Goal: Find contact information: Find contact information

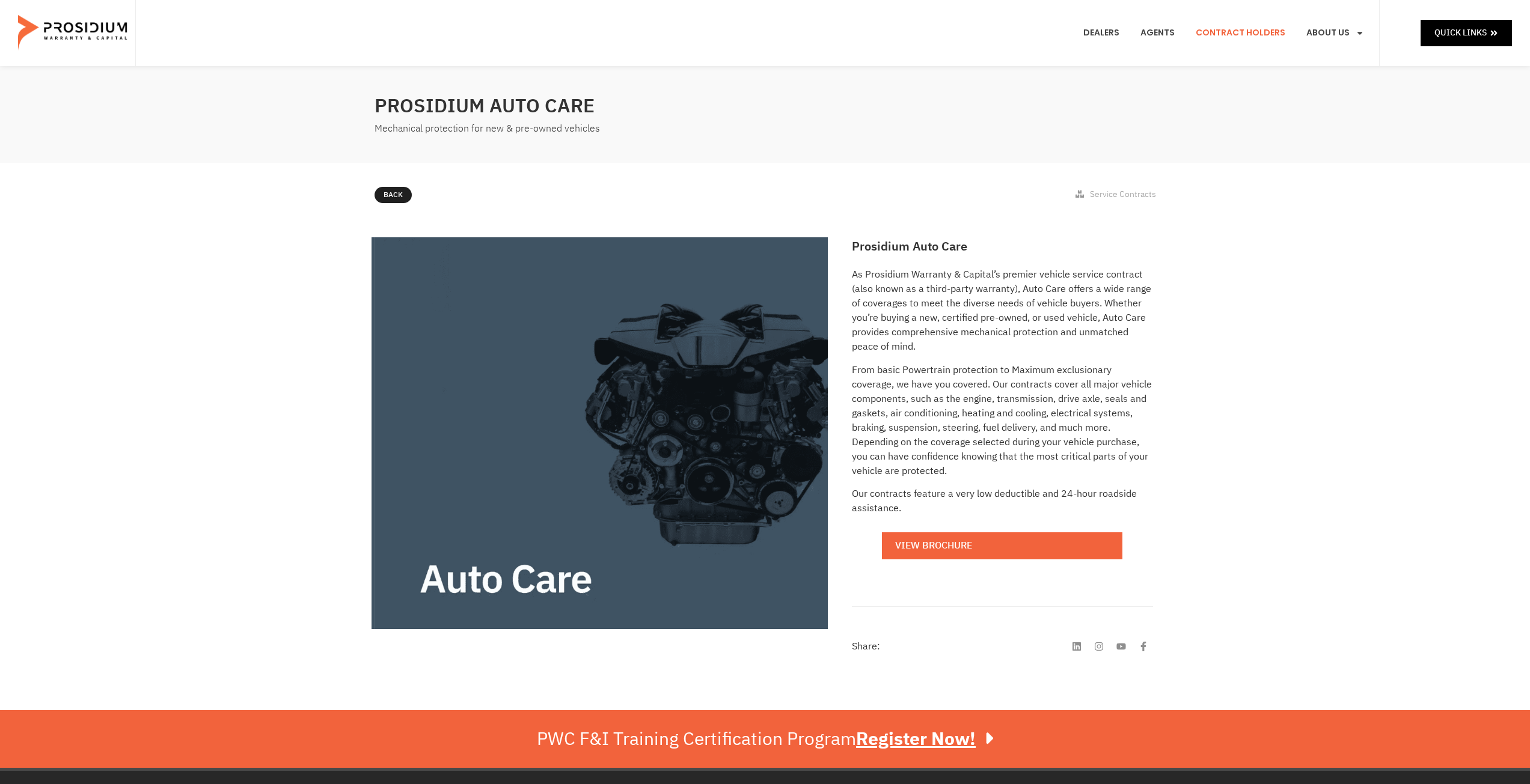
click at [1237, 33] on link "Contract Holders" at bounding box center [1241, 33] width 108 height 45
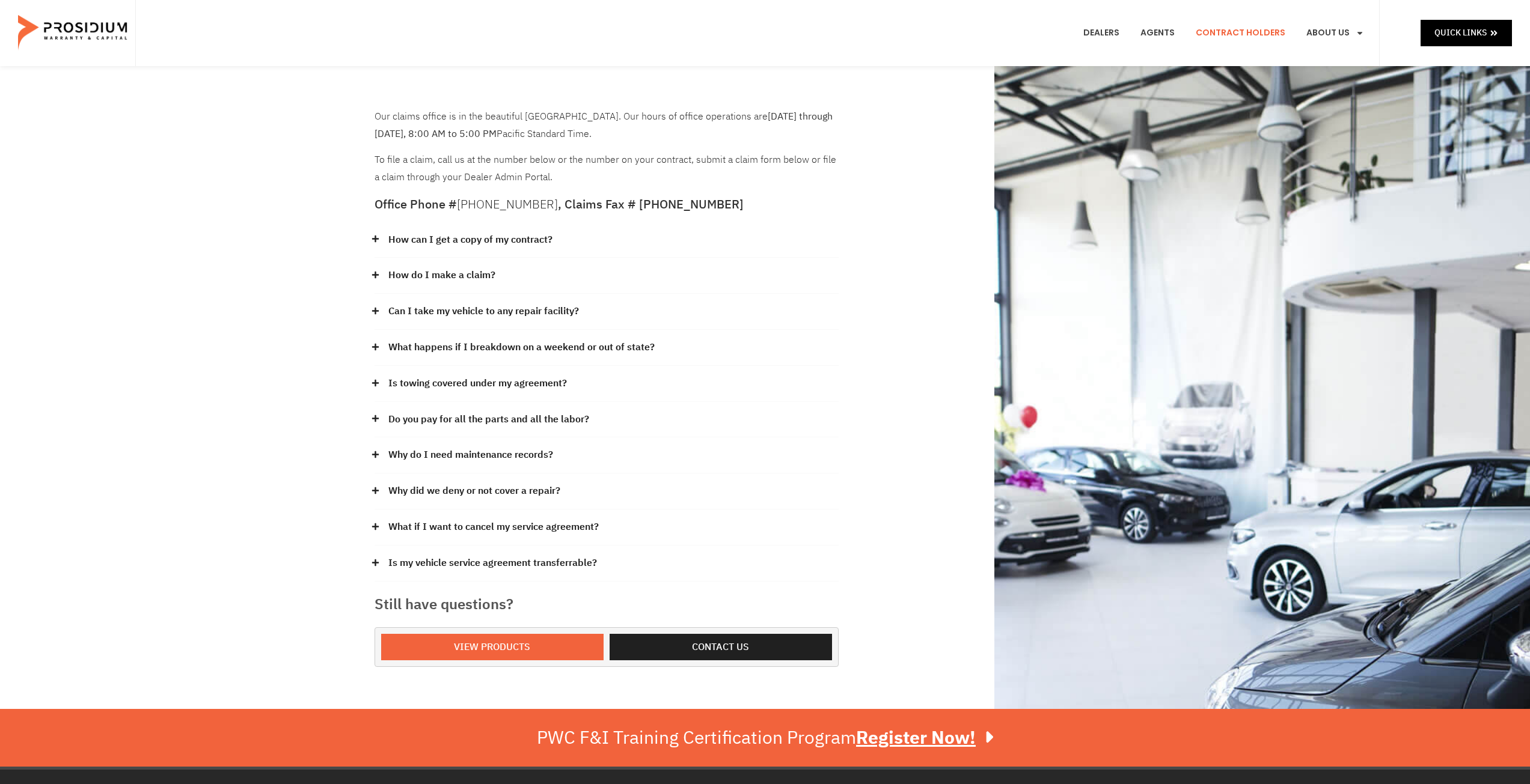
click at [373, 239] on icon at bounding box center [375, 239] width 6 height 6
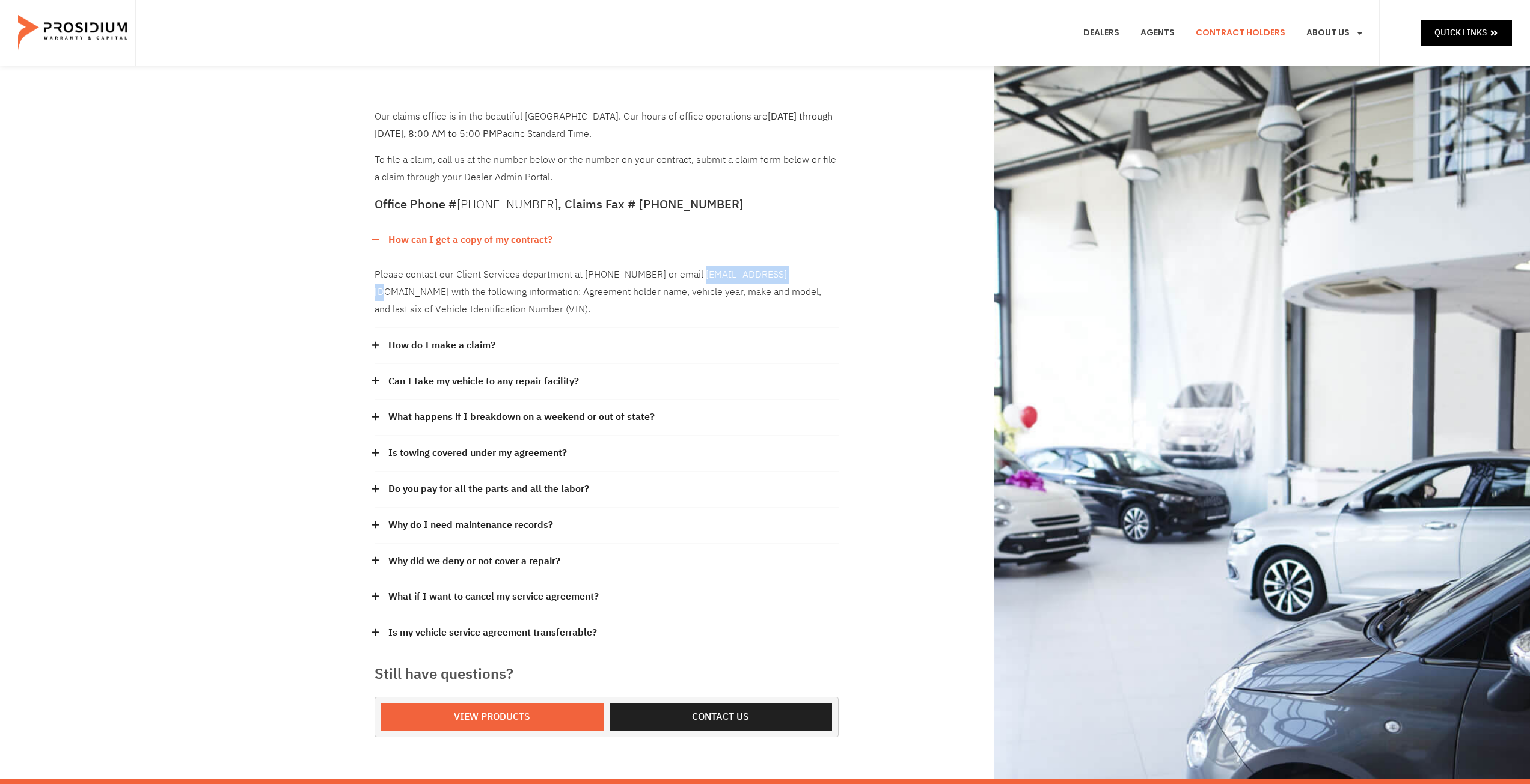
drag, startPoint x: 693, startPoint y: 274, endPoint x: 786, endPoint y: 275, distance: 93.0
click at [786, 275] on div "Please contact our Client Services department at (360) 848-7922 or email admin@…" at bounding box center [606, 292] width 464 height 70
copy div "[EMAIL_ADDRESS][DOMAIN_NAME]"
click at [376, 346] on icon at bounding box center [375, 345] width 8 height 8
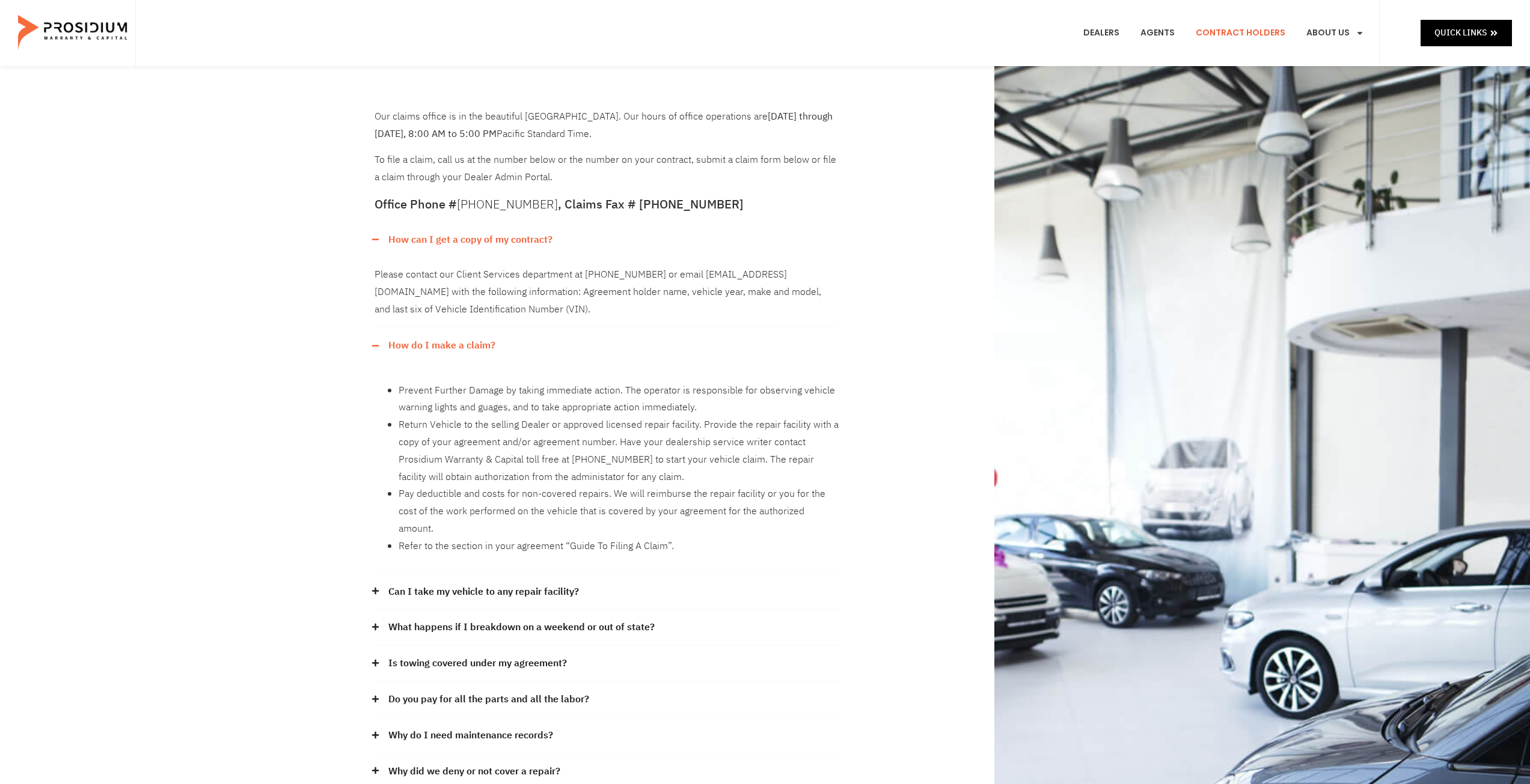
click at [372, 578] on div "Our claims office is in the beautiful Pacific Northwest. Our hours of office op…" at bounding box center [606, 528] width 476 height 852
click at [380, 587] on span at bounding box center [378, 592] width 8 height 9
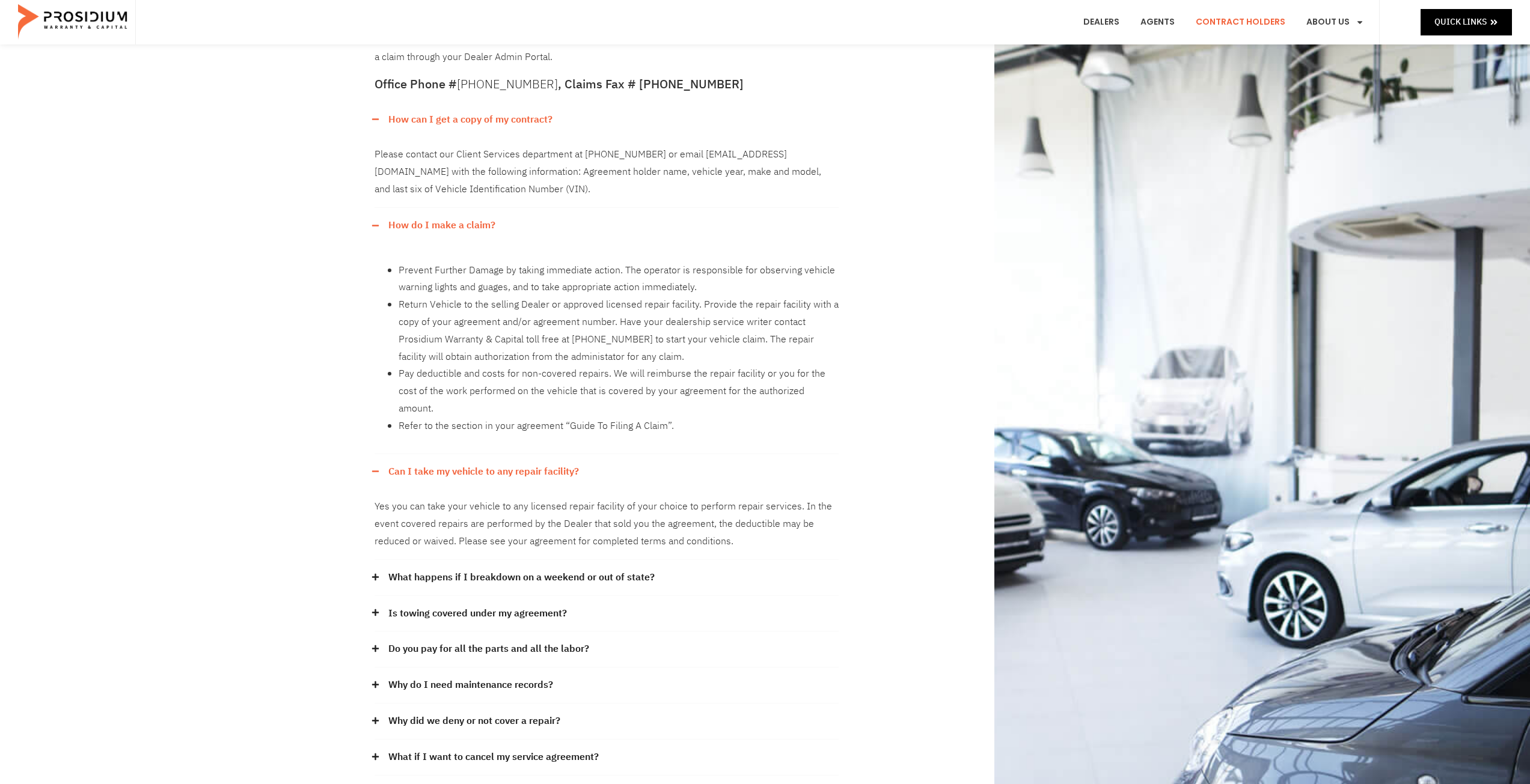
scroll to position [300, 0]
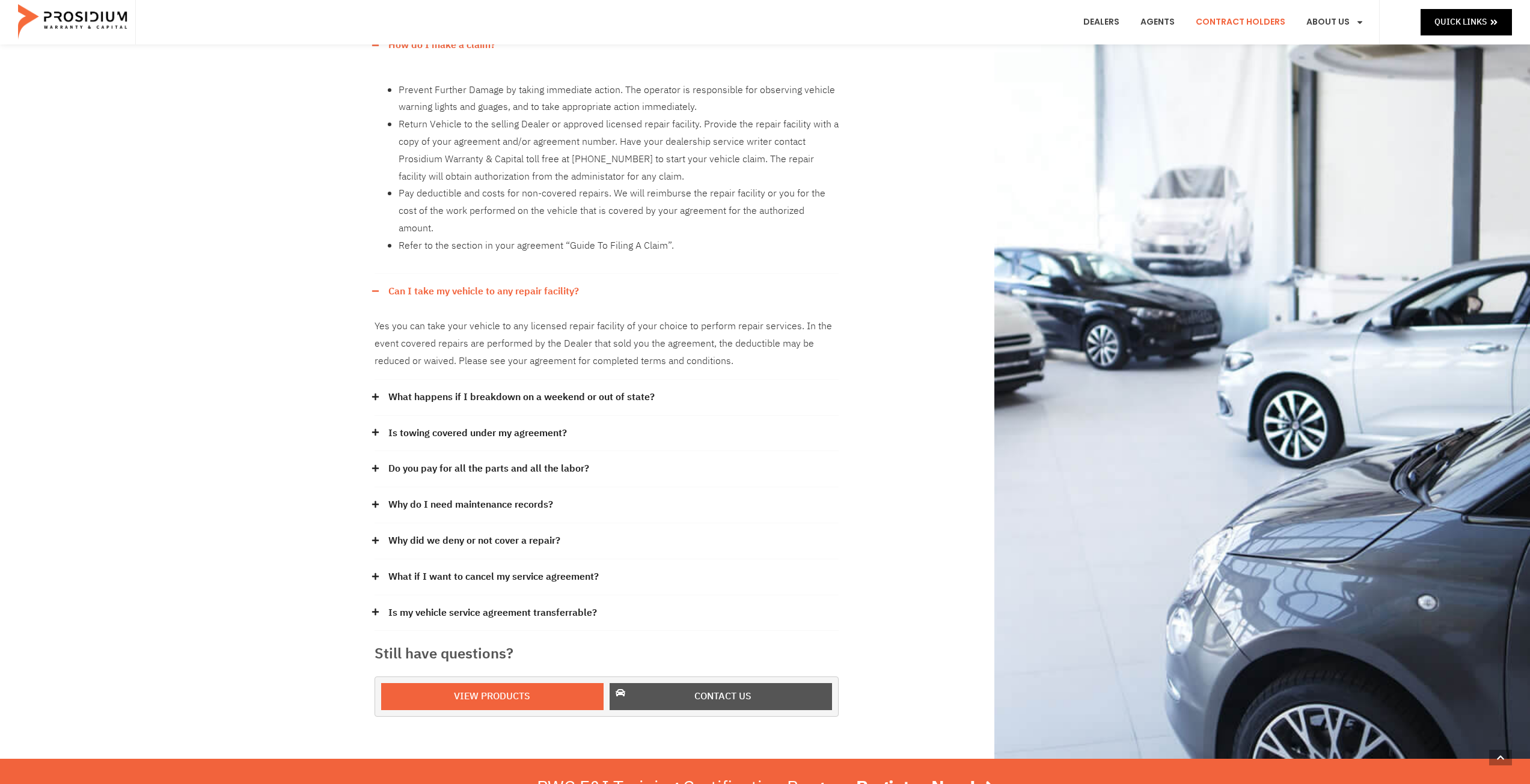
click at [735, 688] on span "Contact us" at bounding box center [723, 696] width 57 height 18
click at [376, 457] on div "Do you pay for all the parts and all the labor?" at bounding box center [606, 470] width 464 height 36
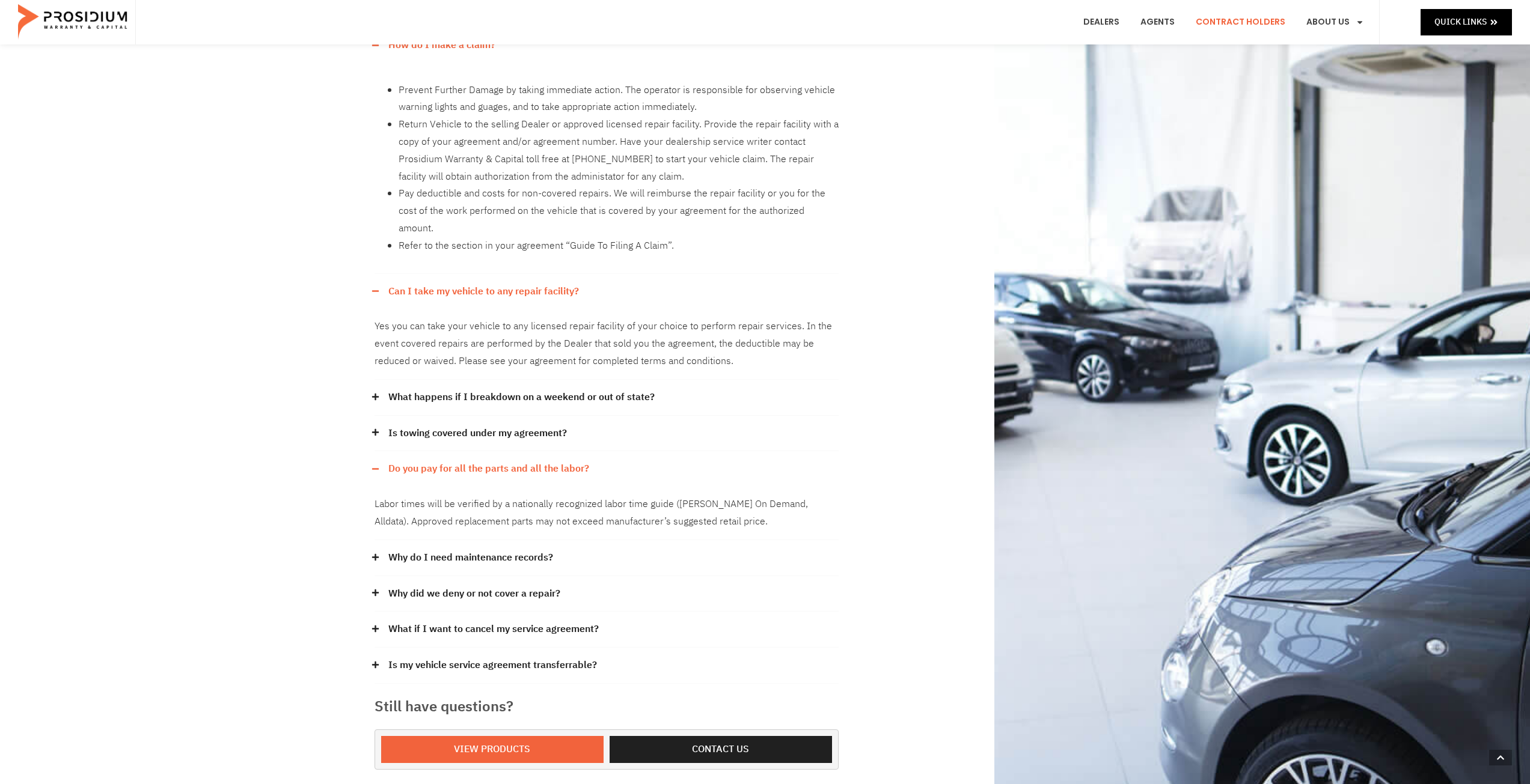
click at [373, 554] on icon at bounding box center [375, 557] width 8 height 8
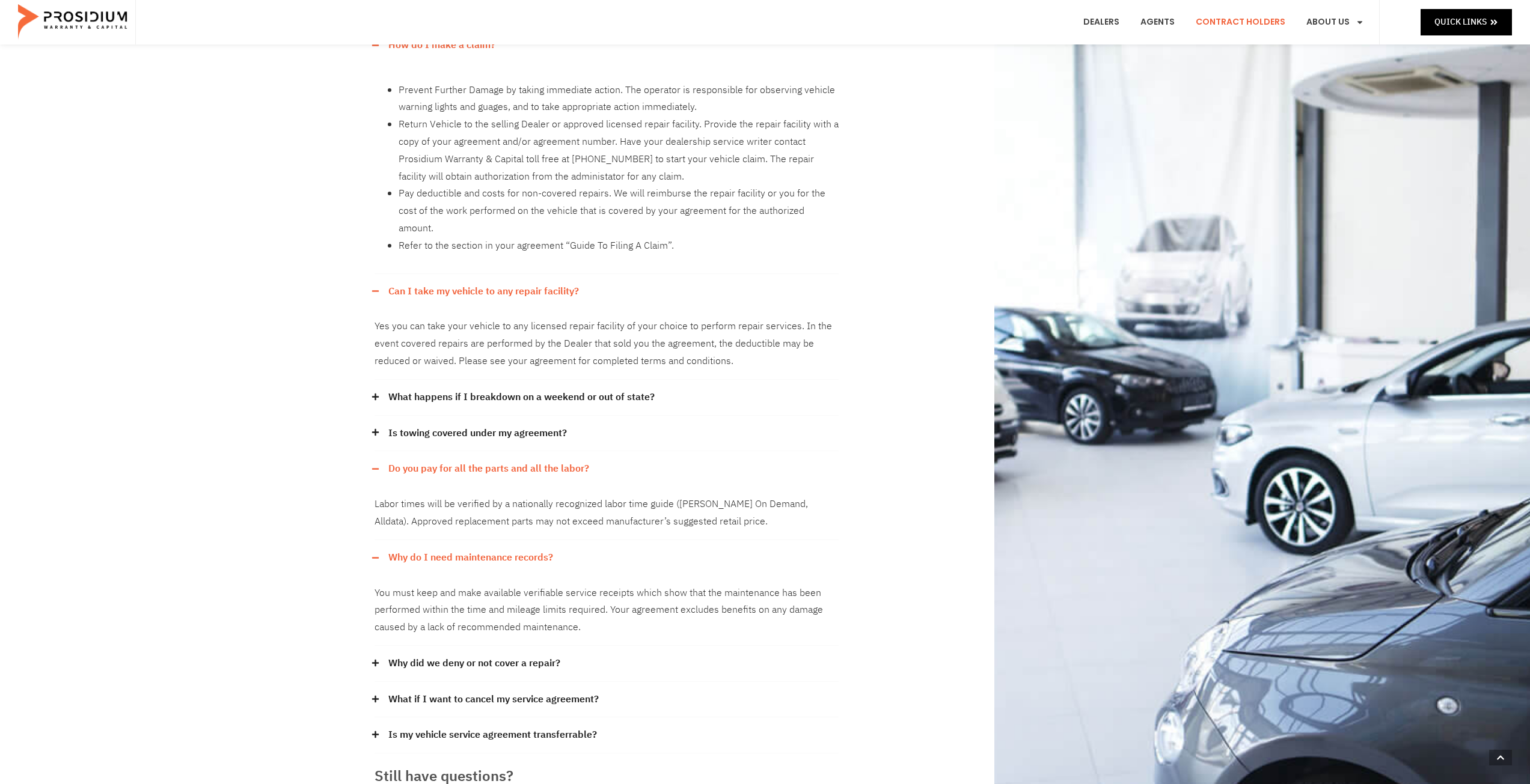
scroll to position [421, 0]
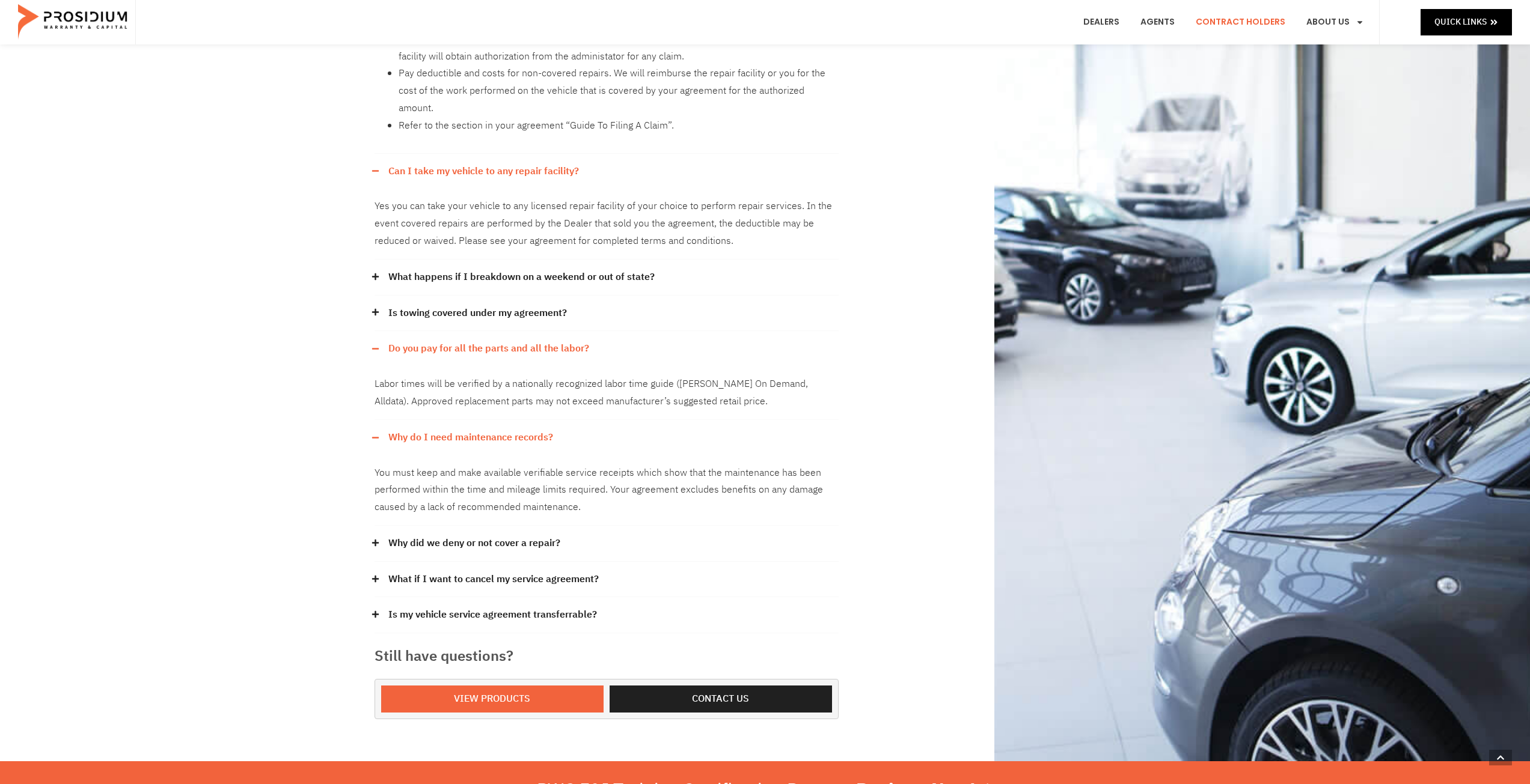
click at [374, 539] on icon at bounding box center [375, 542] width 8 height 8
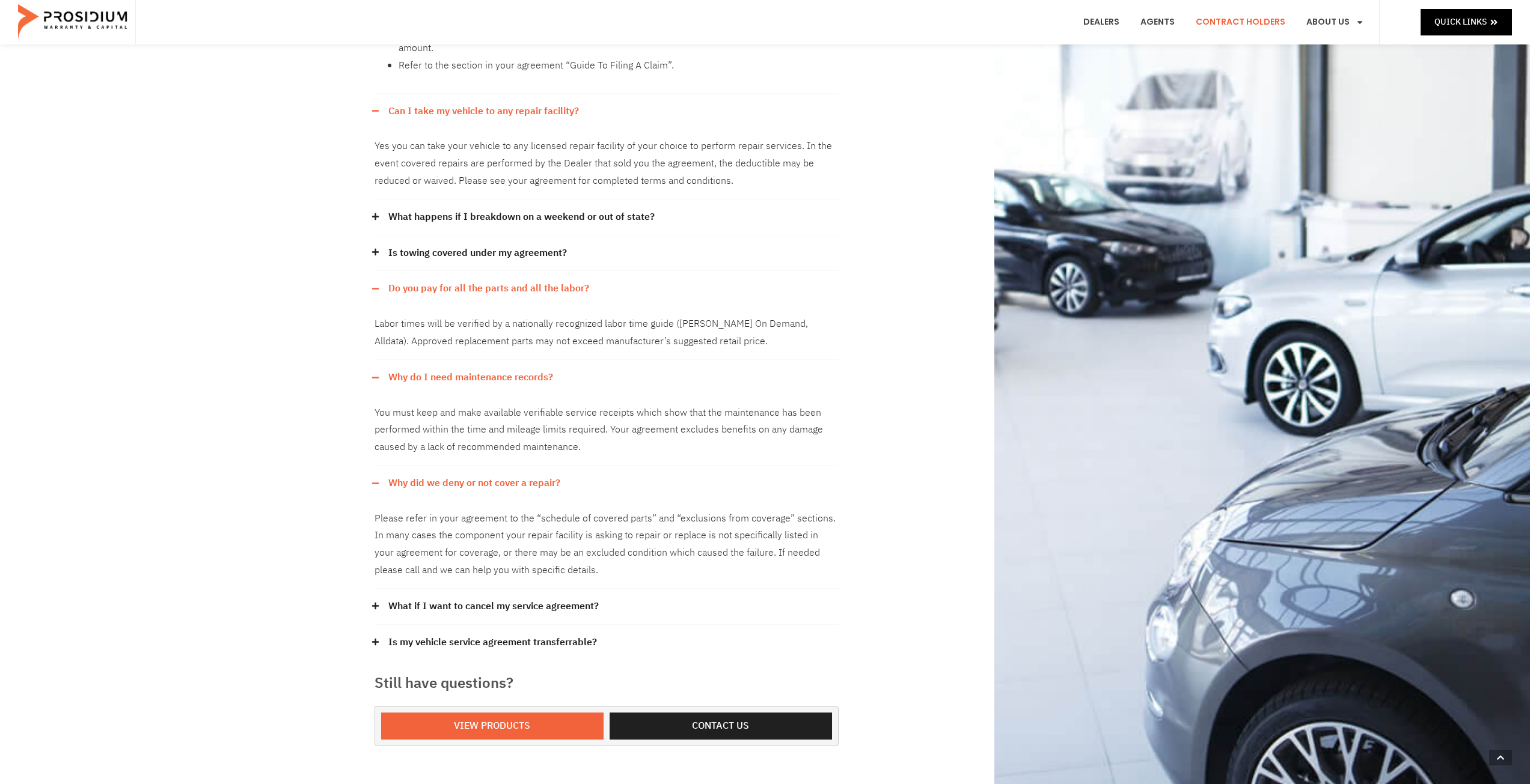
scroll to position [541, 0]
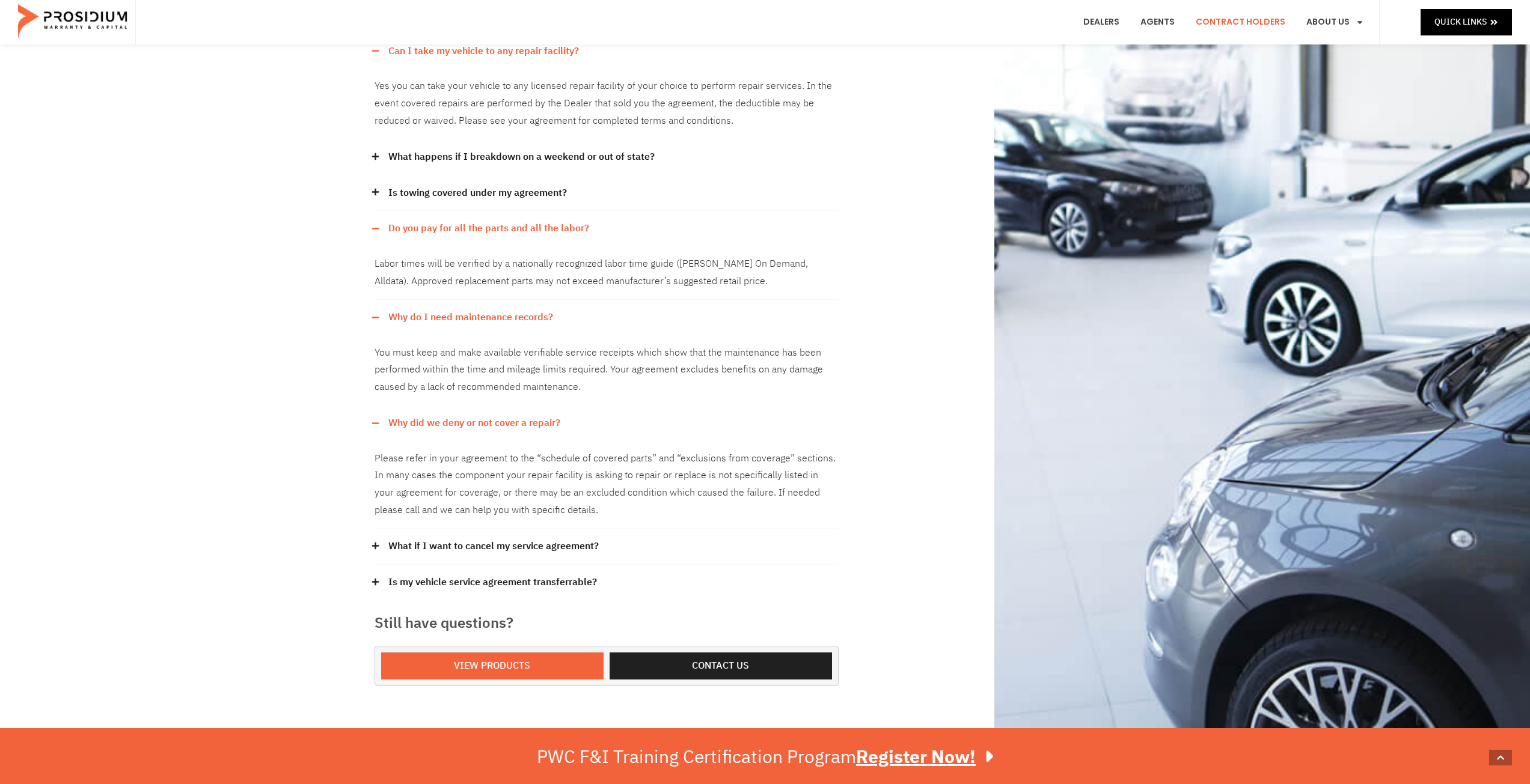
click at [375, 542] on icon at bounding box center [375, 545] width 6 height 6
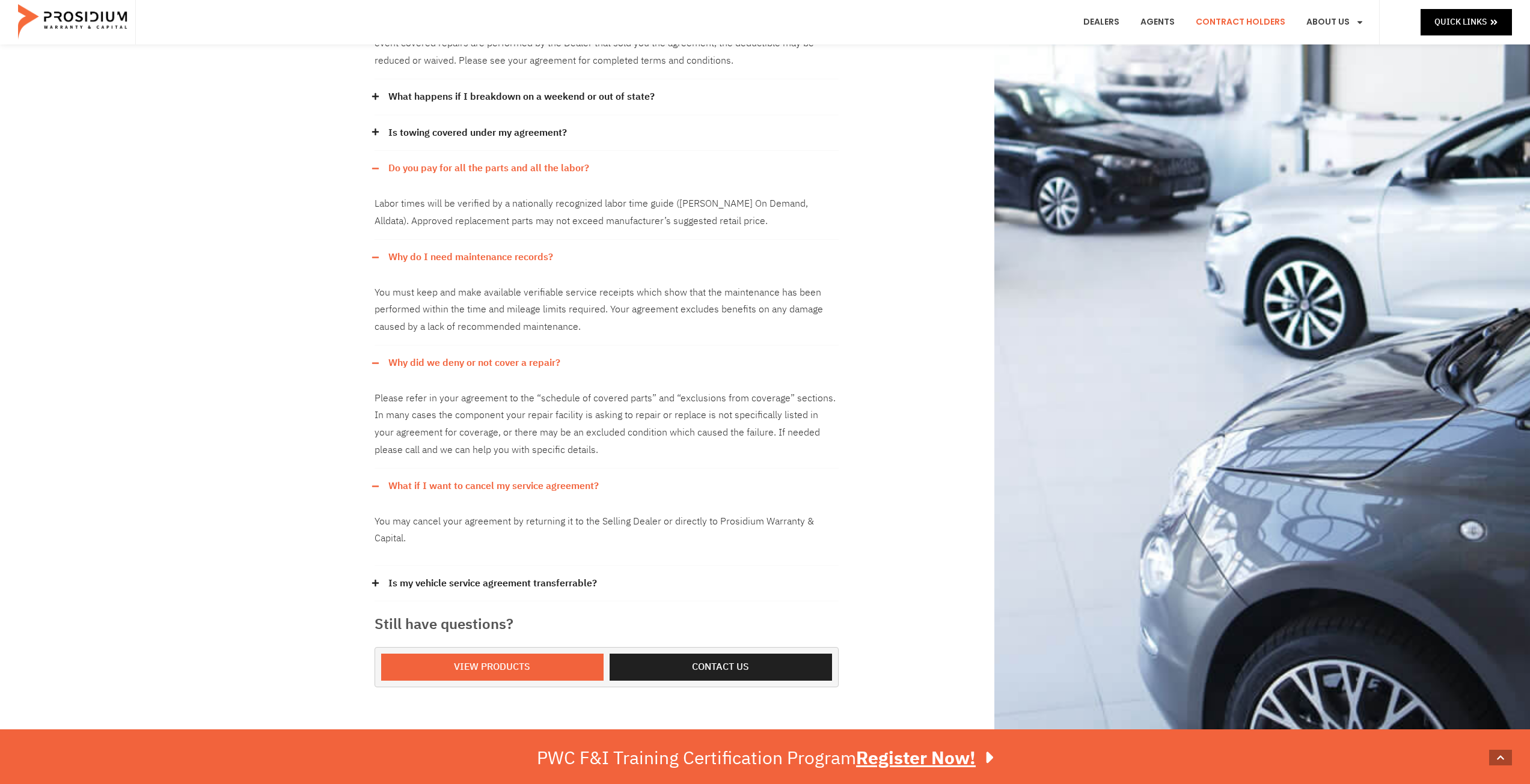
scroll to position [661, 0]
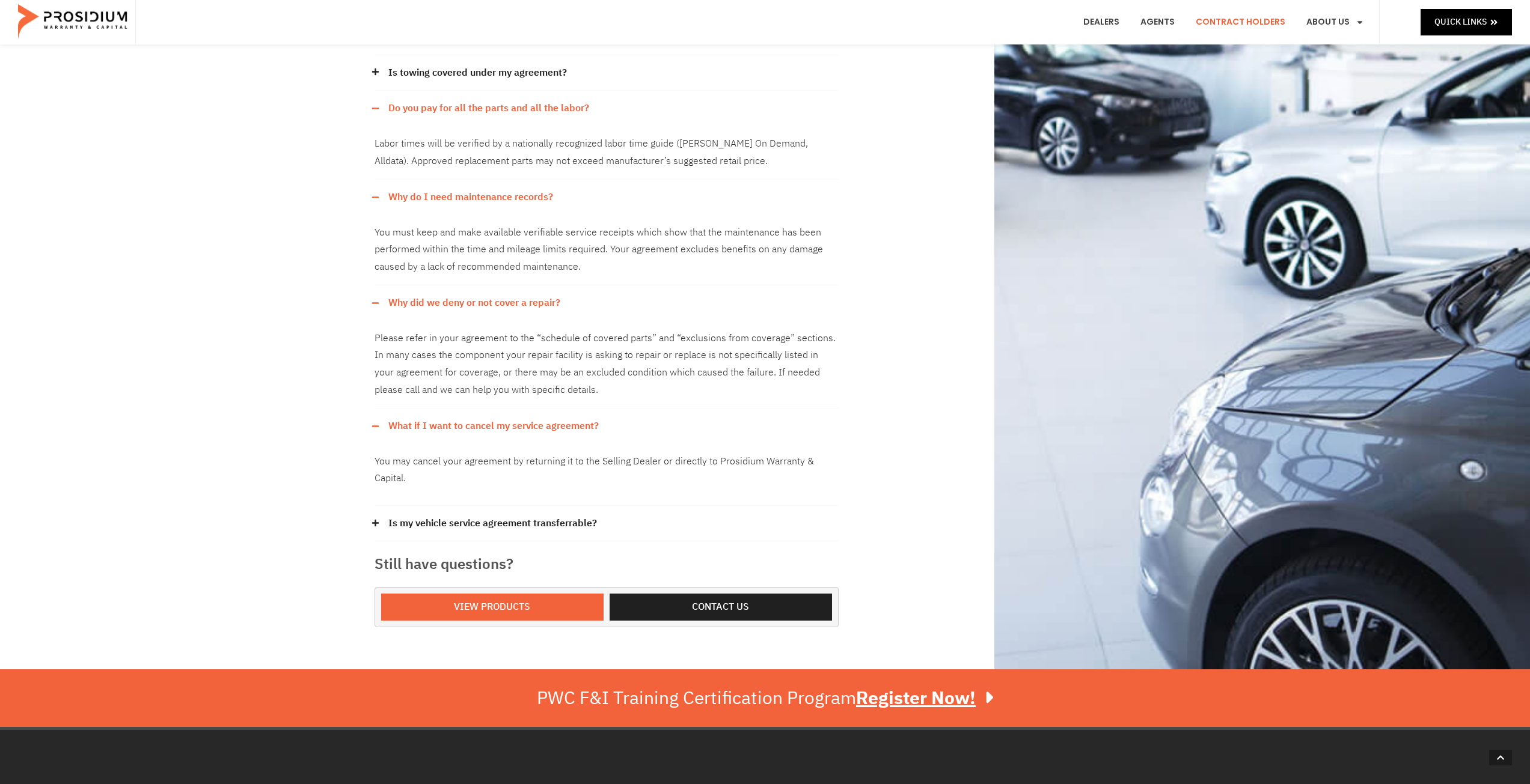
click at [373, 519] on icon at bounding box center [375, 523] width 8 height 8
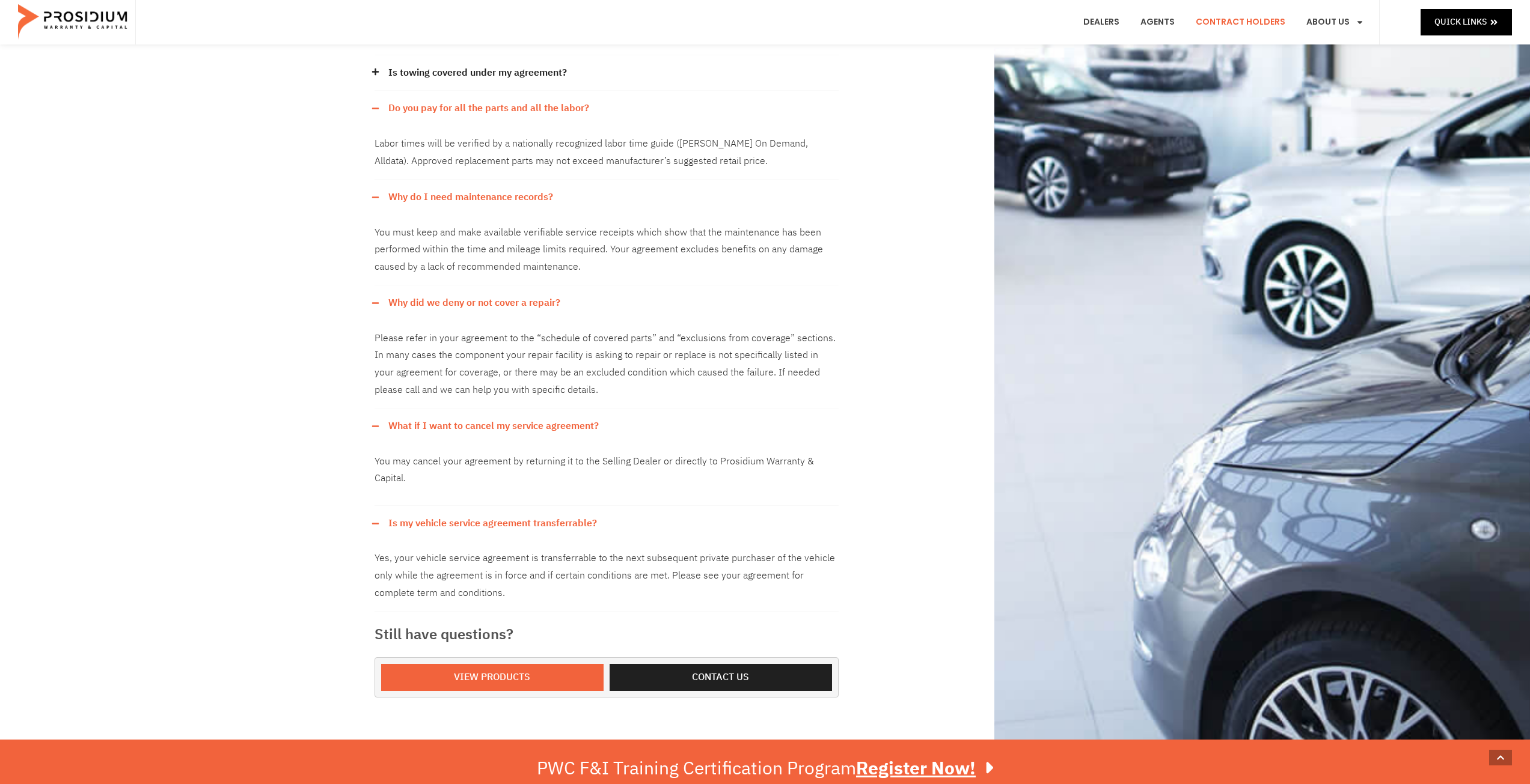
scroll to position [721, 0]
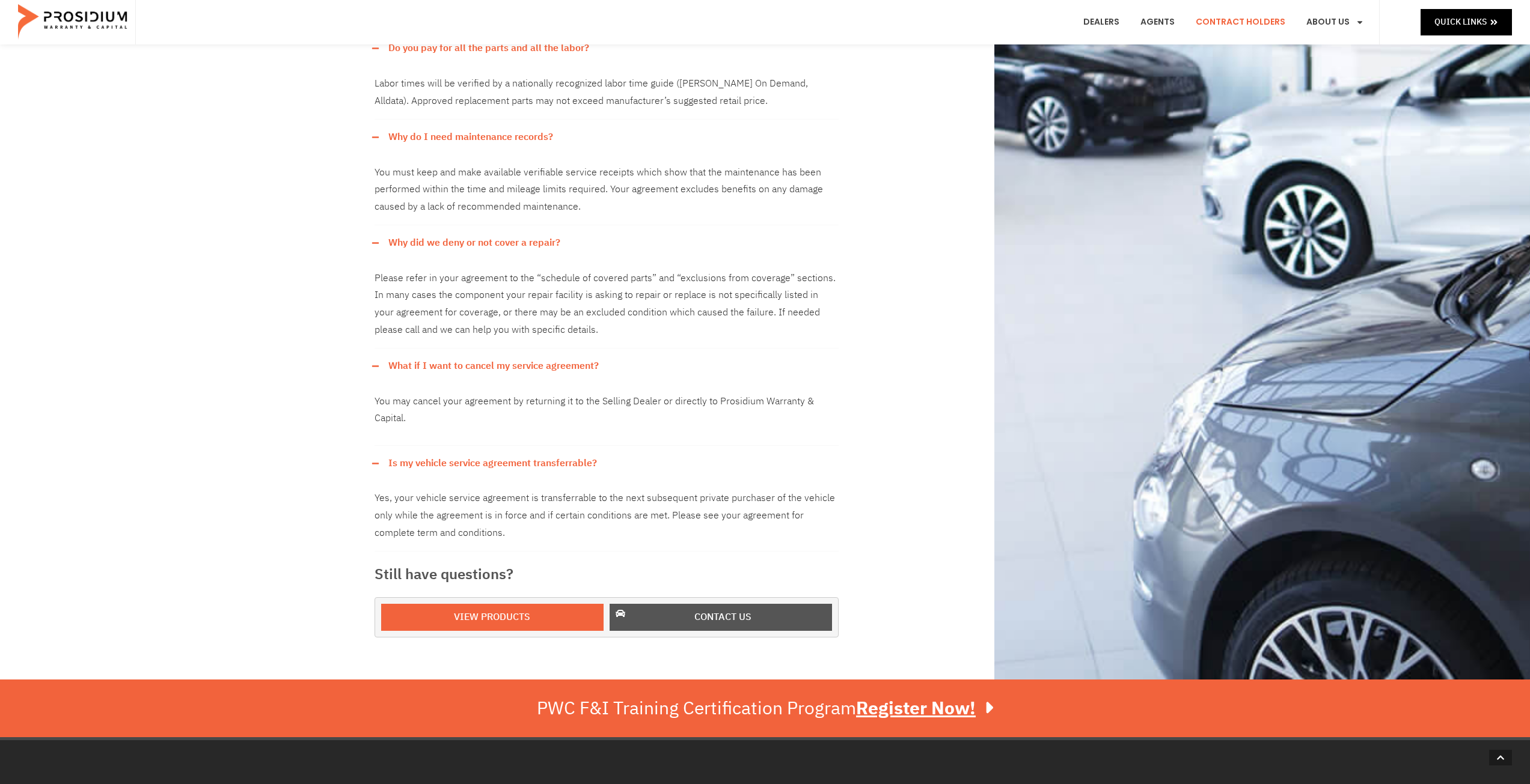
click at [716, 609] on span "Contact us" at bounding box center [723, 617] width 57 height 18
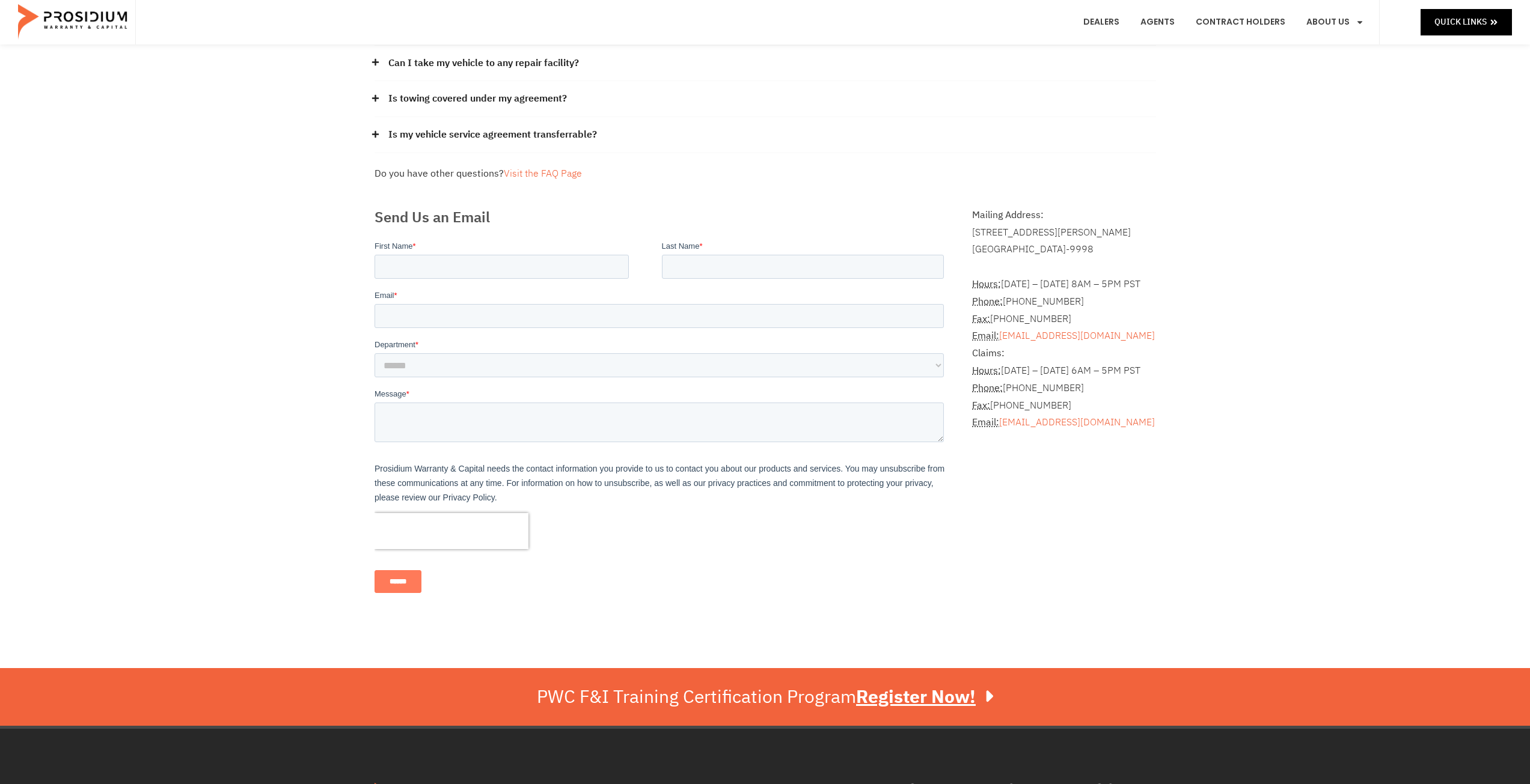
scroll to position [120, 0]
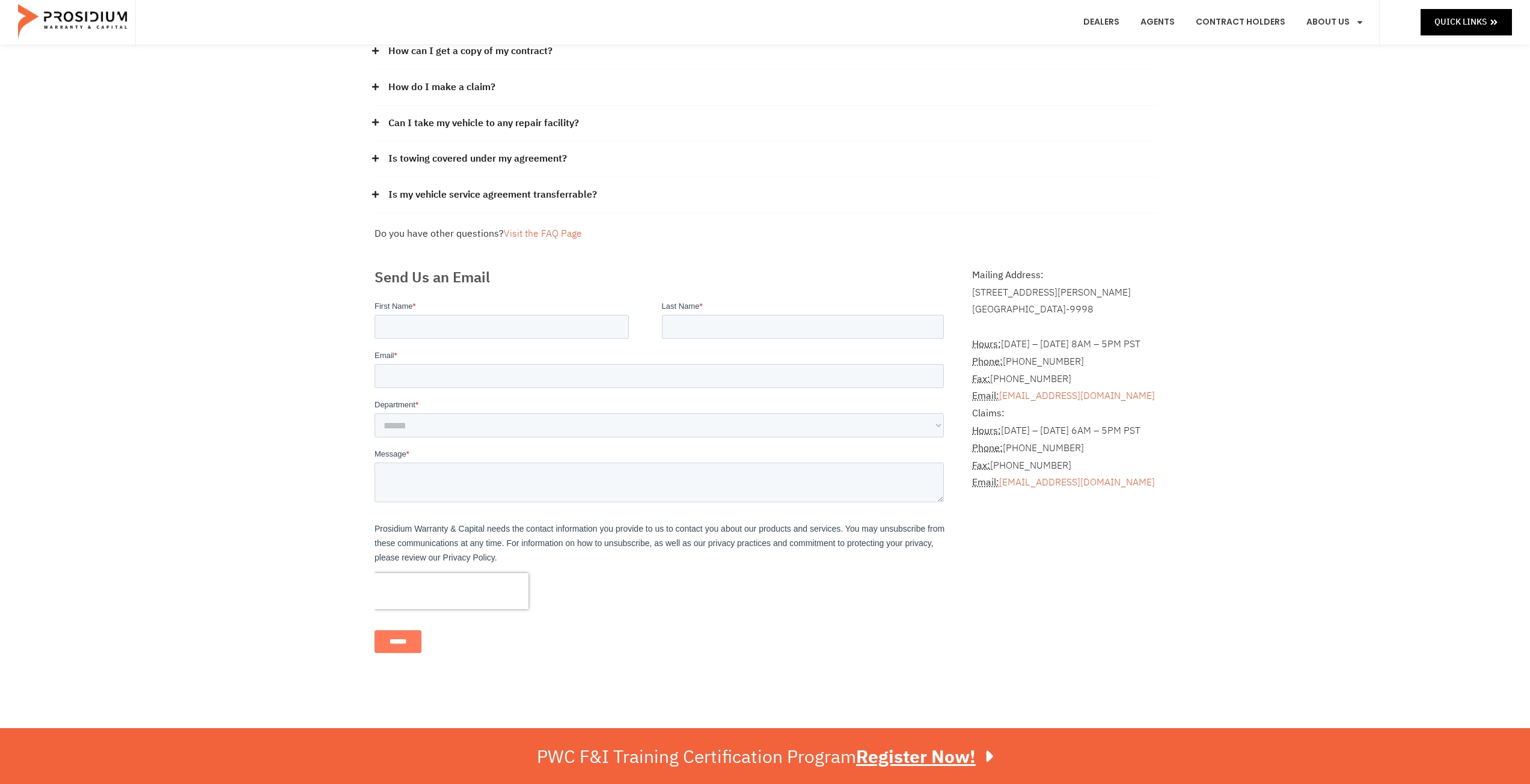
click at [377, 159] on icon at bounding box center [375, 158] width 6 height 6
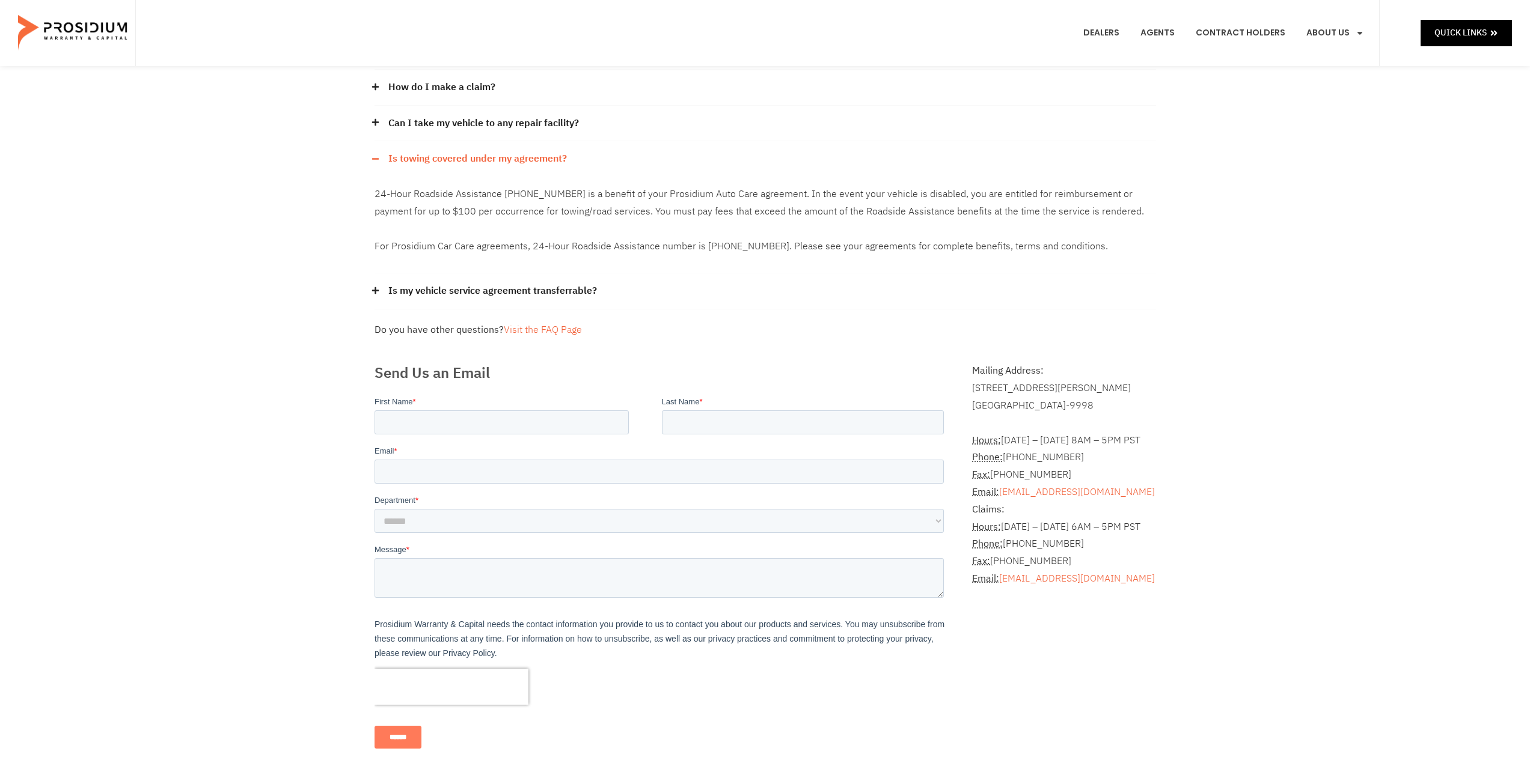
scroll to position [0, 0]
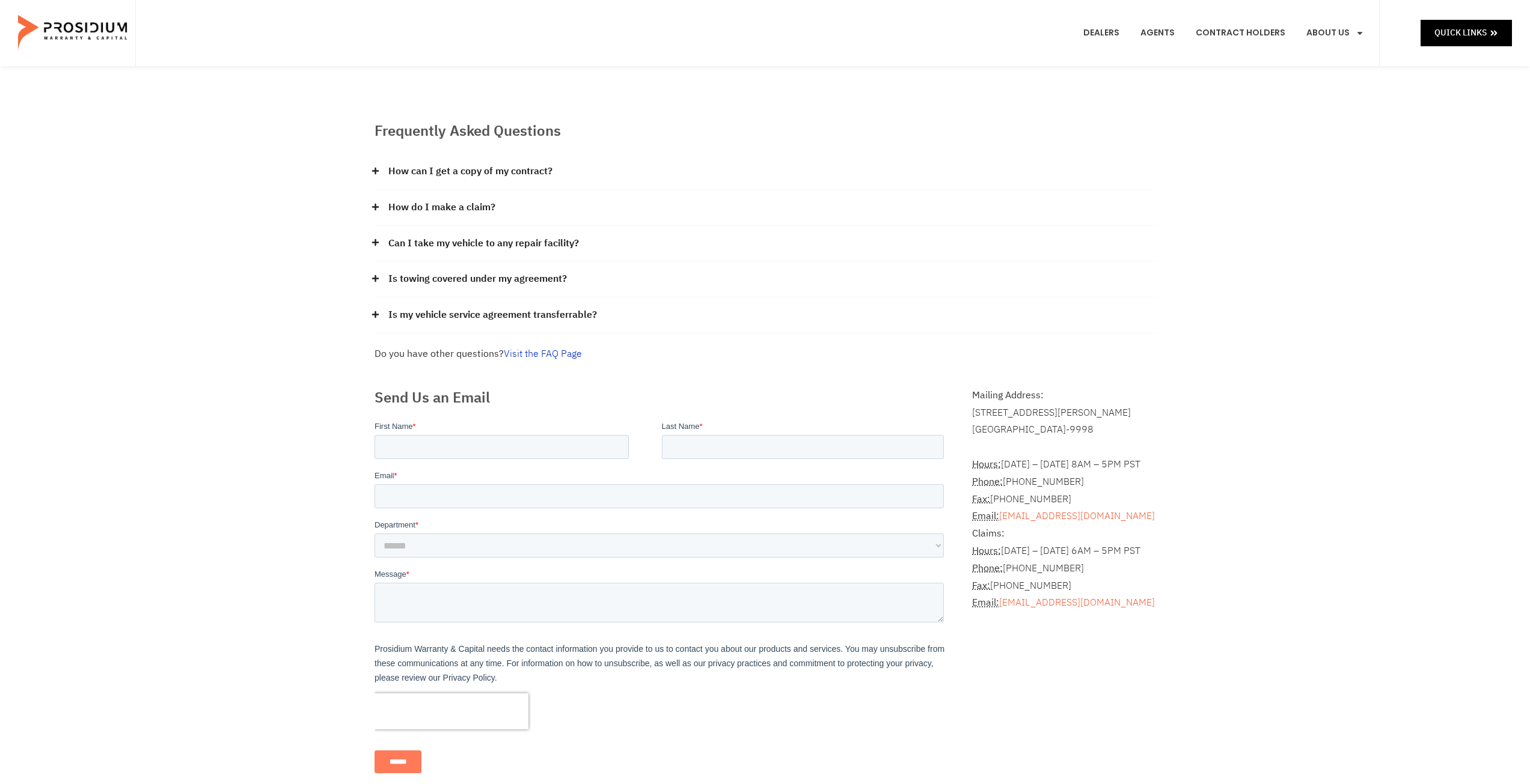
click at [545, 357] on link "Visit the FAQ Page" at bounding box center [543, 354] width 78 height 15
click at [377, 240] on icon at bounding box center [375, 242] width 8 height 8
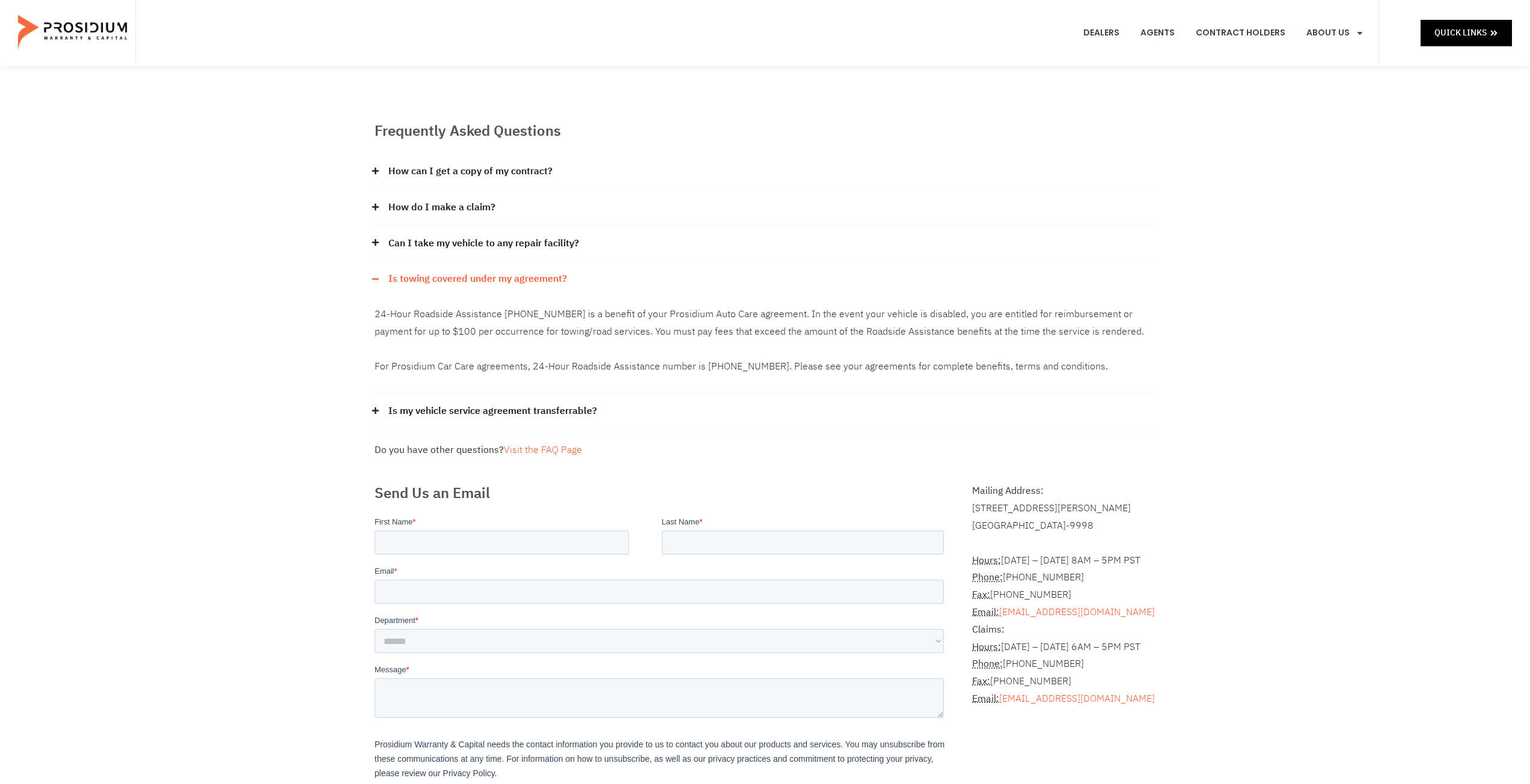
scroll to position [60, 0]
